Goal: Navigation & Orientation: Find specific page/section

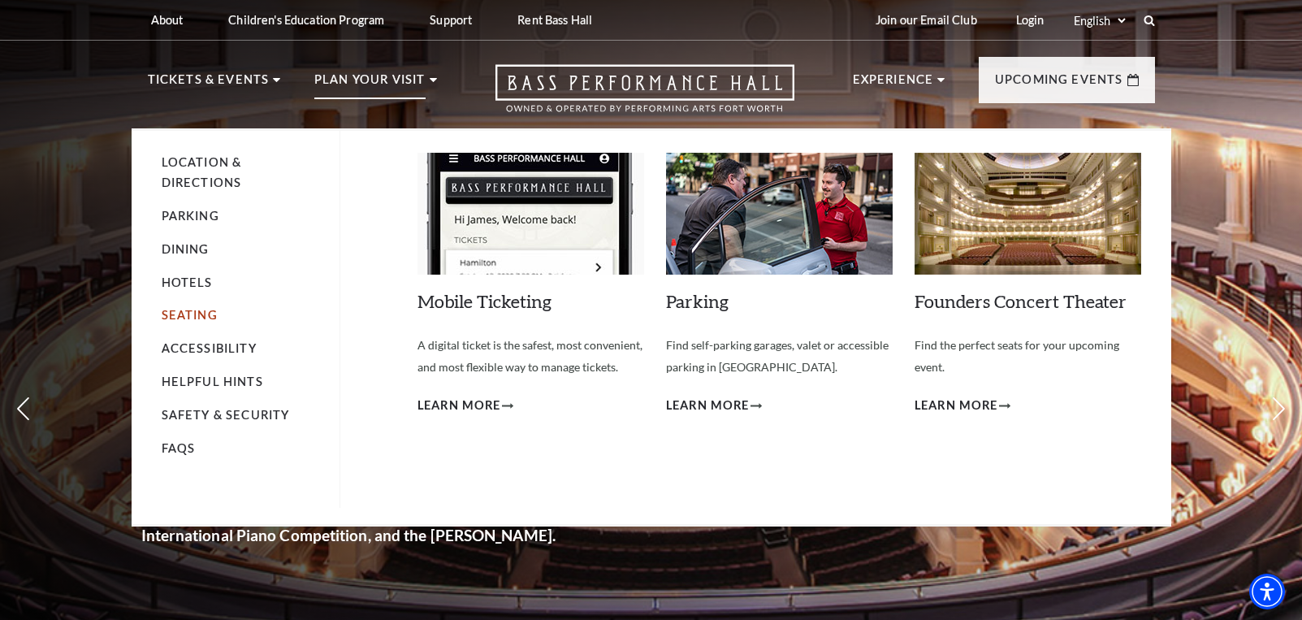
click at [190, 309] on link "Seating" at bounding box center [190, 315] width 56 height 14
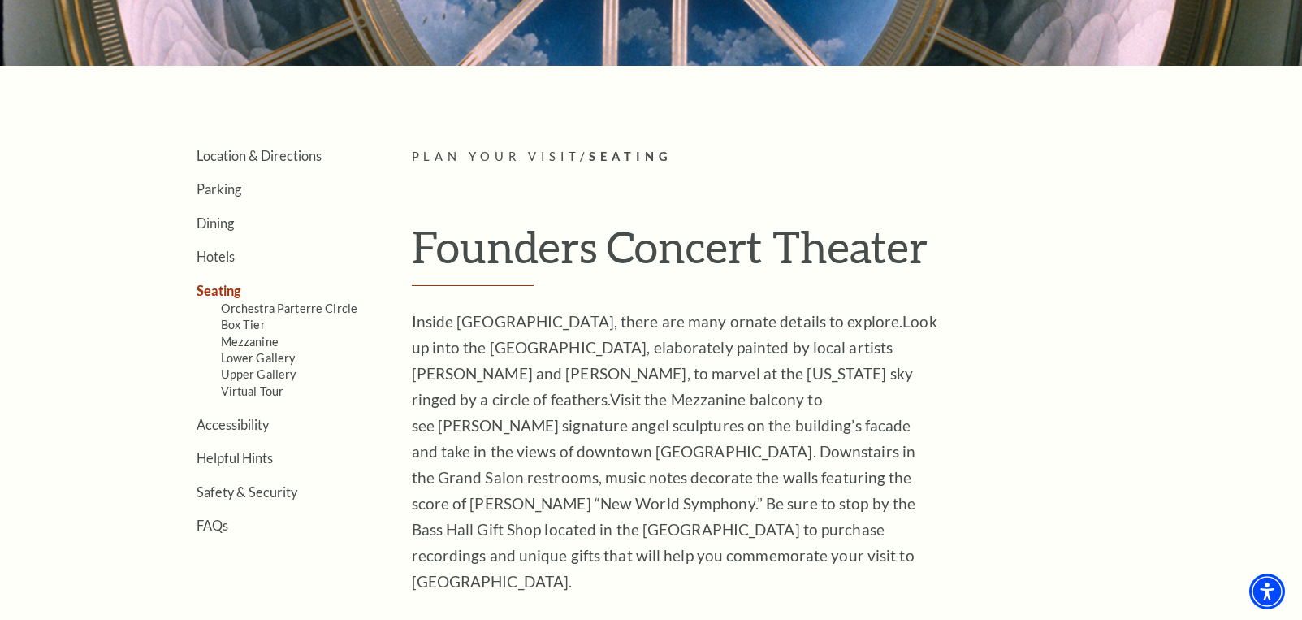
scroll to position [325, 0]
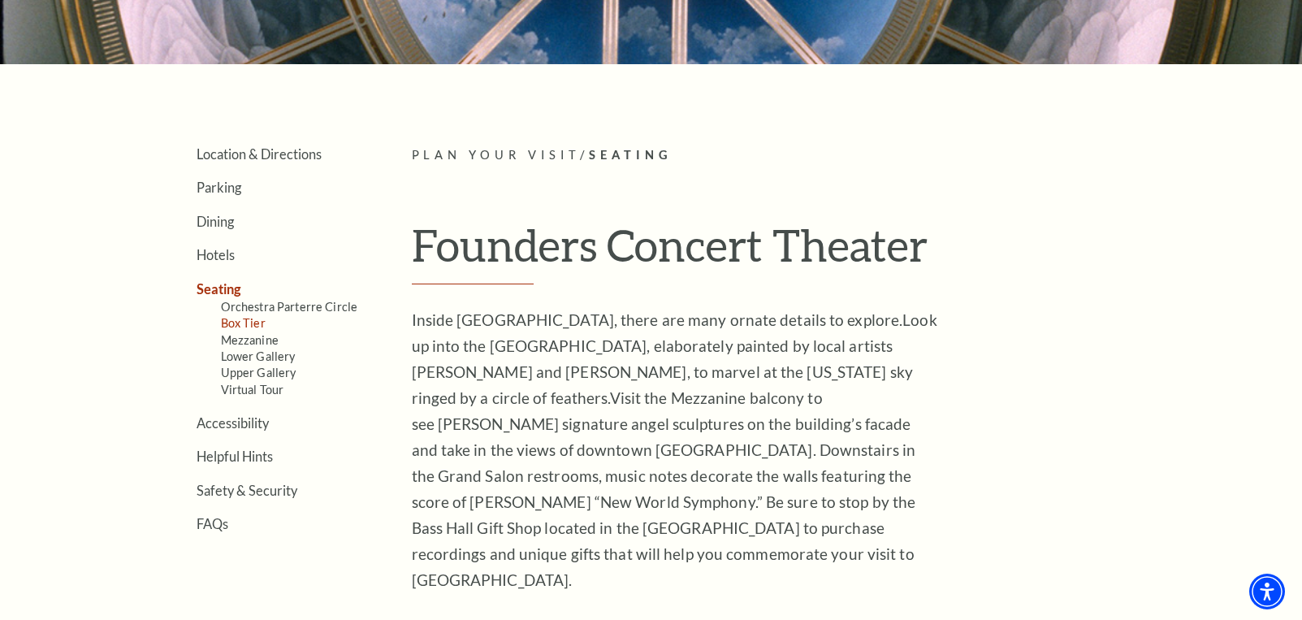
click at [244, 322] on link "Box Tier" at bounding box center [243, 323] width 45 height 14
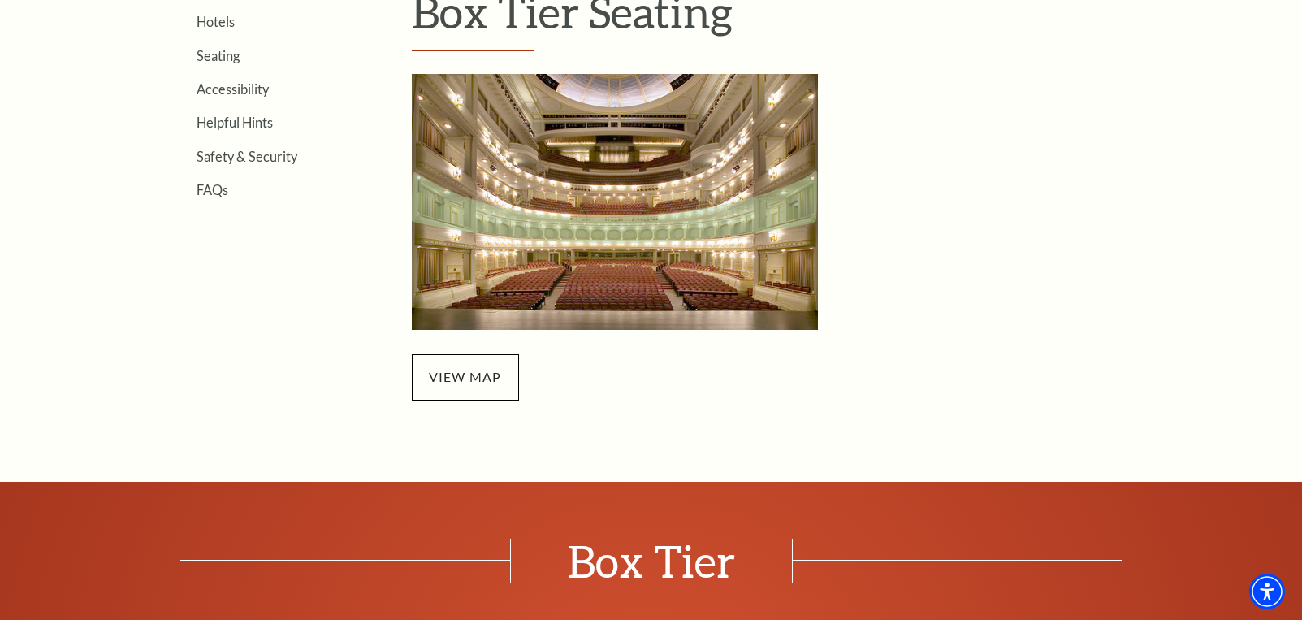
scroll to position [568, 0]
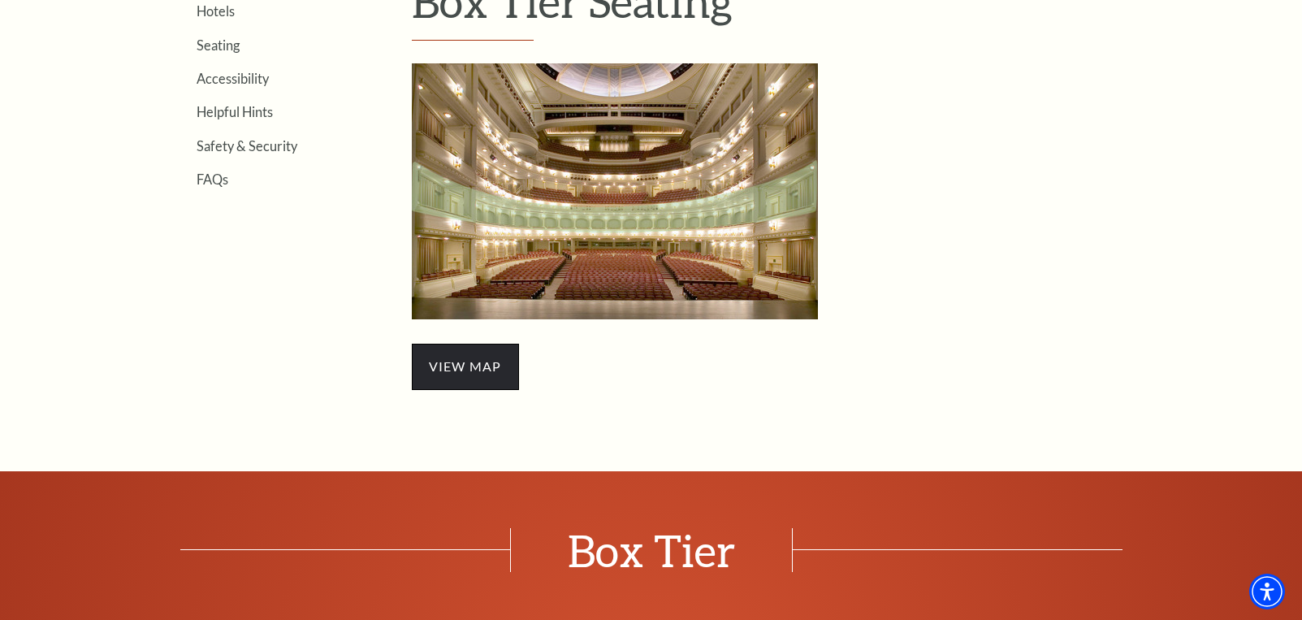
click at [471, 365] on span "view map" at bounding box center [465, 365] width 107 height 45
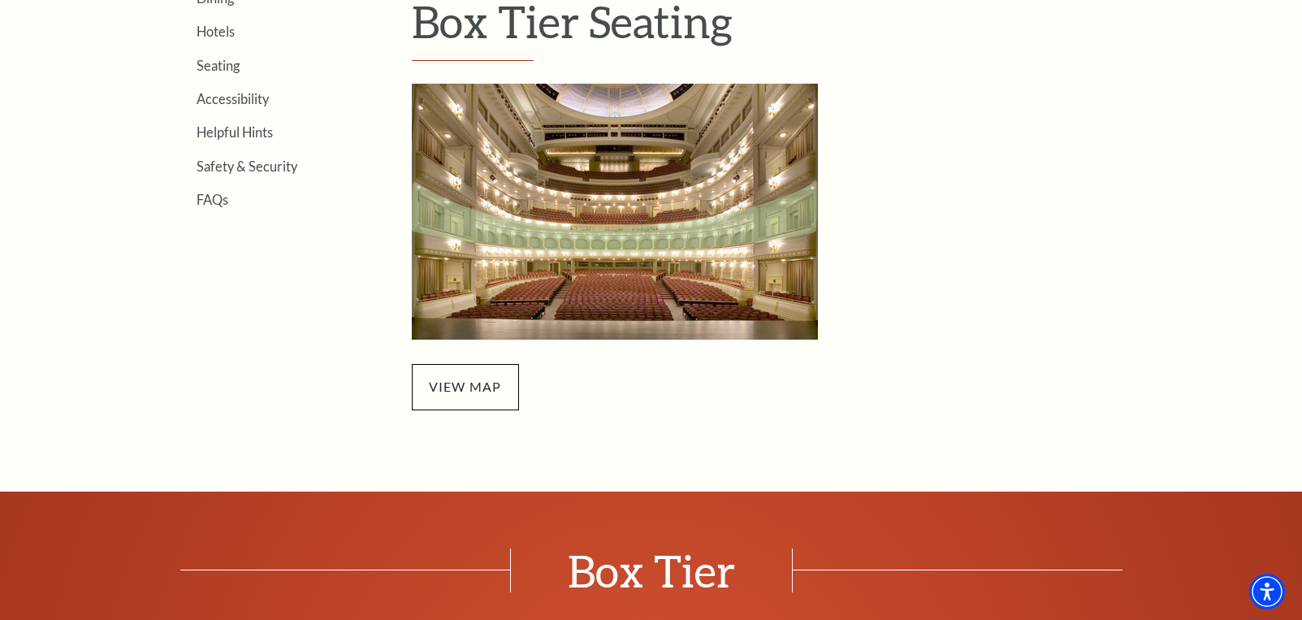
scroll to position [487, 0]
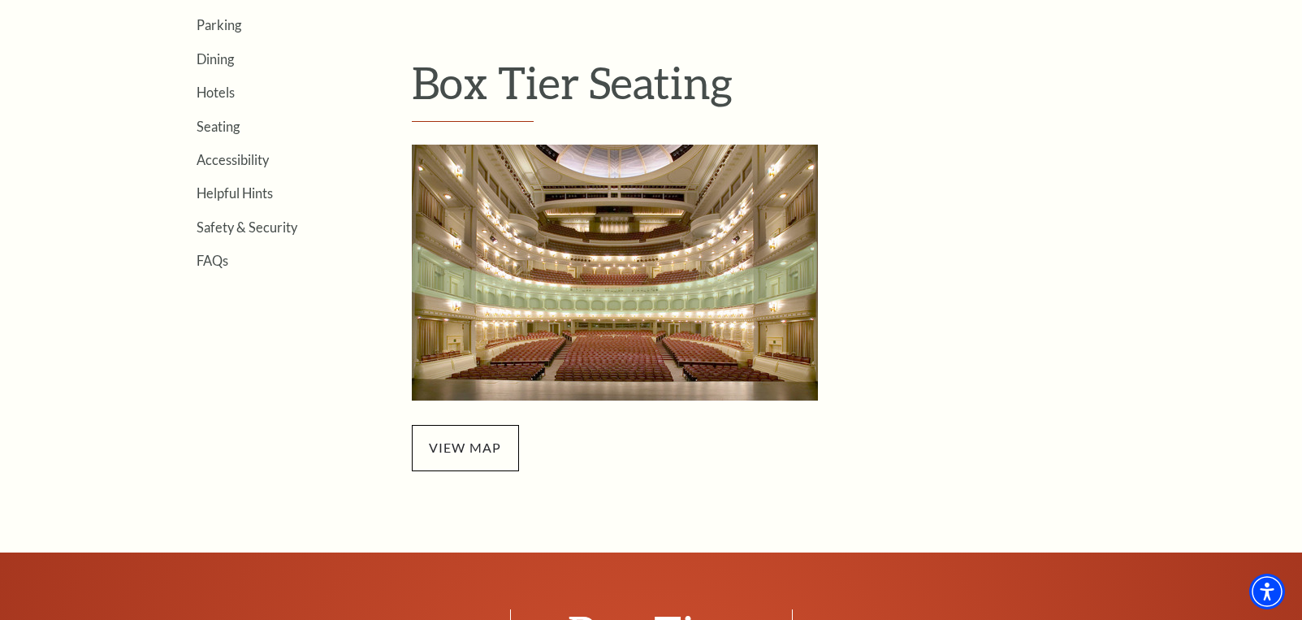
click at [222, 138] on ul "Location & Directions Parking Dining Hotels Seating Accessibility Helpful Hints…" at bounding box center [255, 125] width 215 height 285
click at [222, 126] on link "Seating" at bounding box center [217, 126] width 43 height 15
click at [210, 121] on link "Seating" at bounding box center [217, 126] width 43 height 15
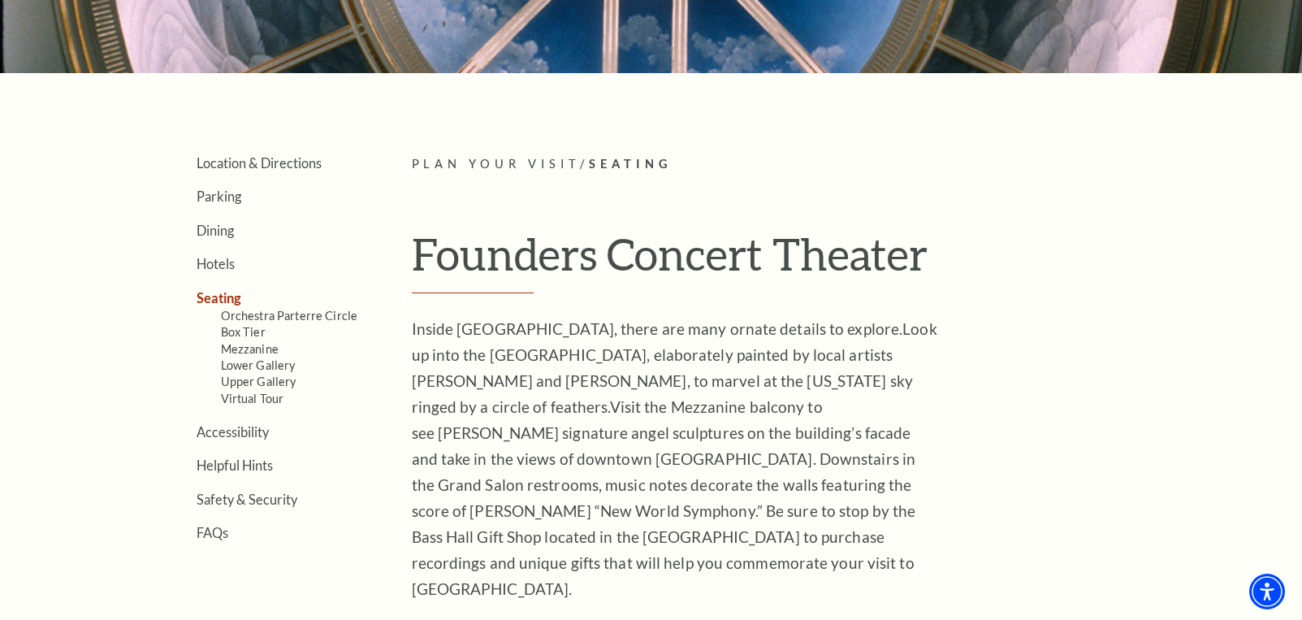
scroll to position [325, 0]
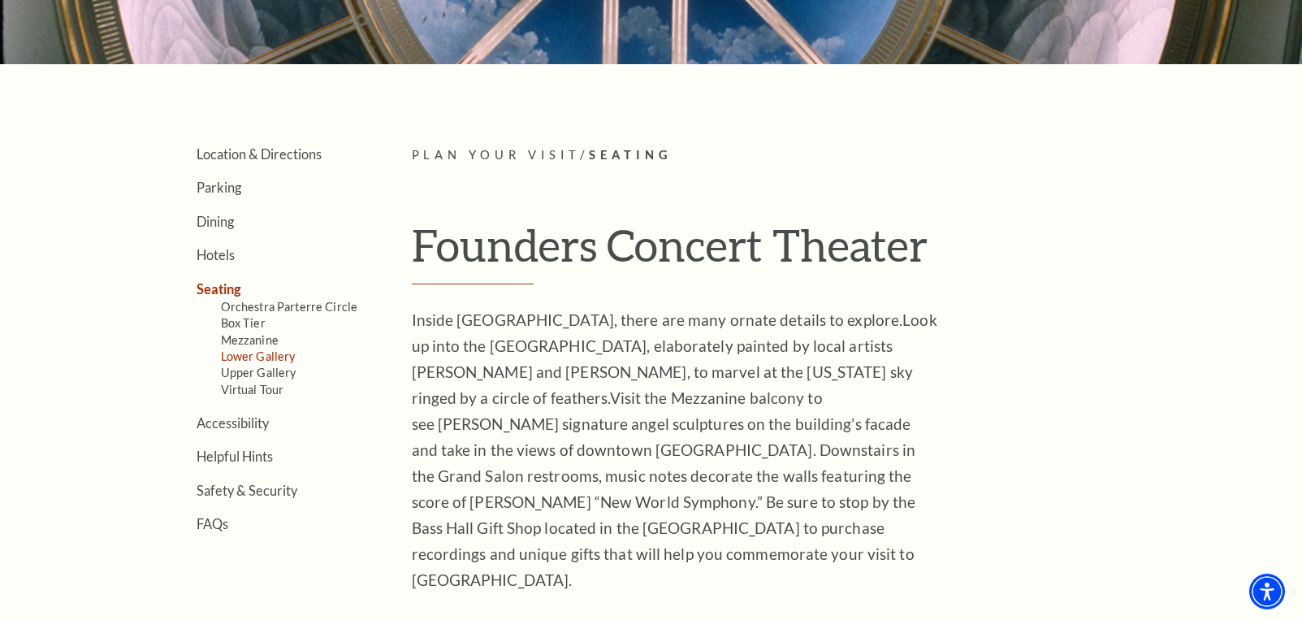
click at [257, 353] on link "Lower Gallery" at bounding box center [258, 356] width 75 height 14
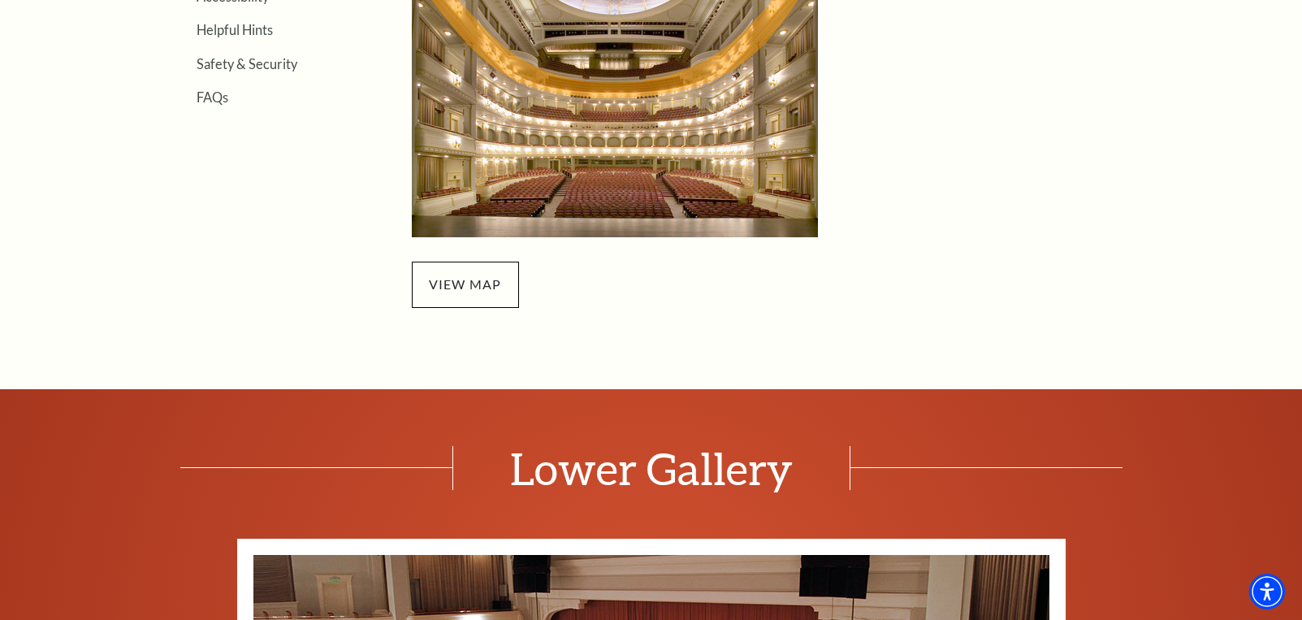
scroll to position [731, 0]
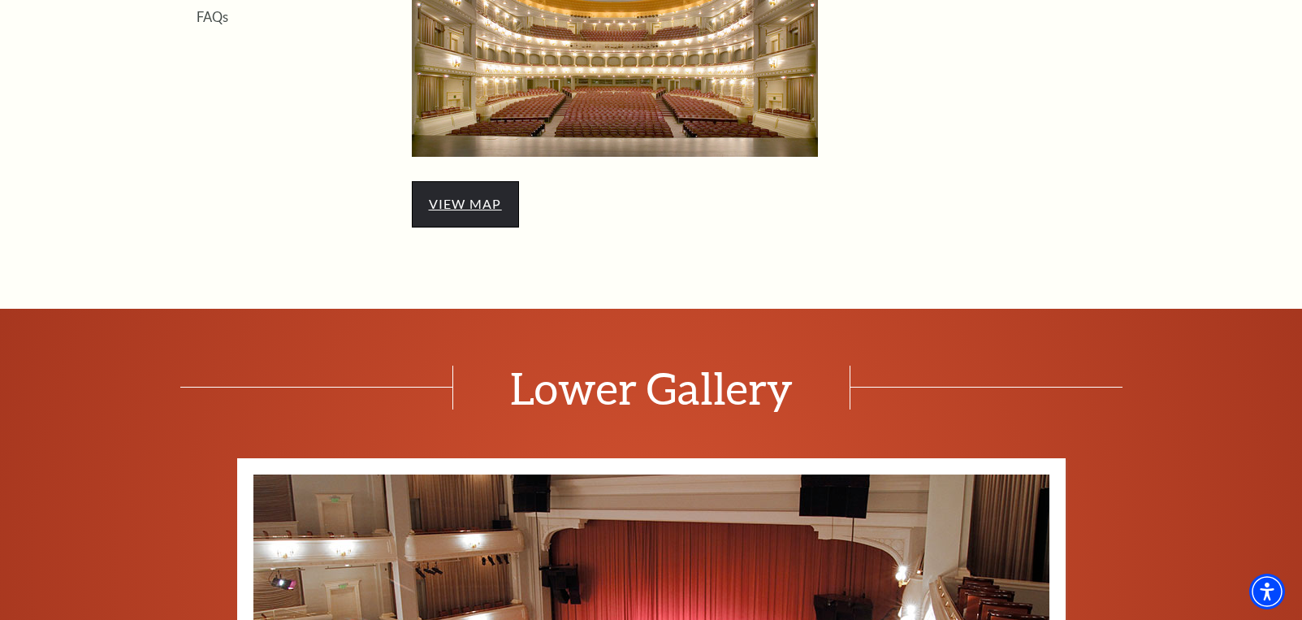
click at [482, 205] on link "view map" at bounding box center [465, 203] width 73 height 15
